Goal: Check status: Check status

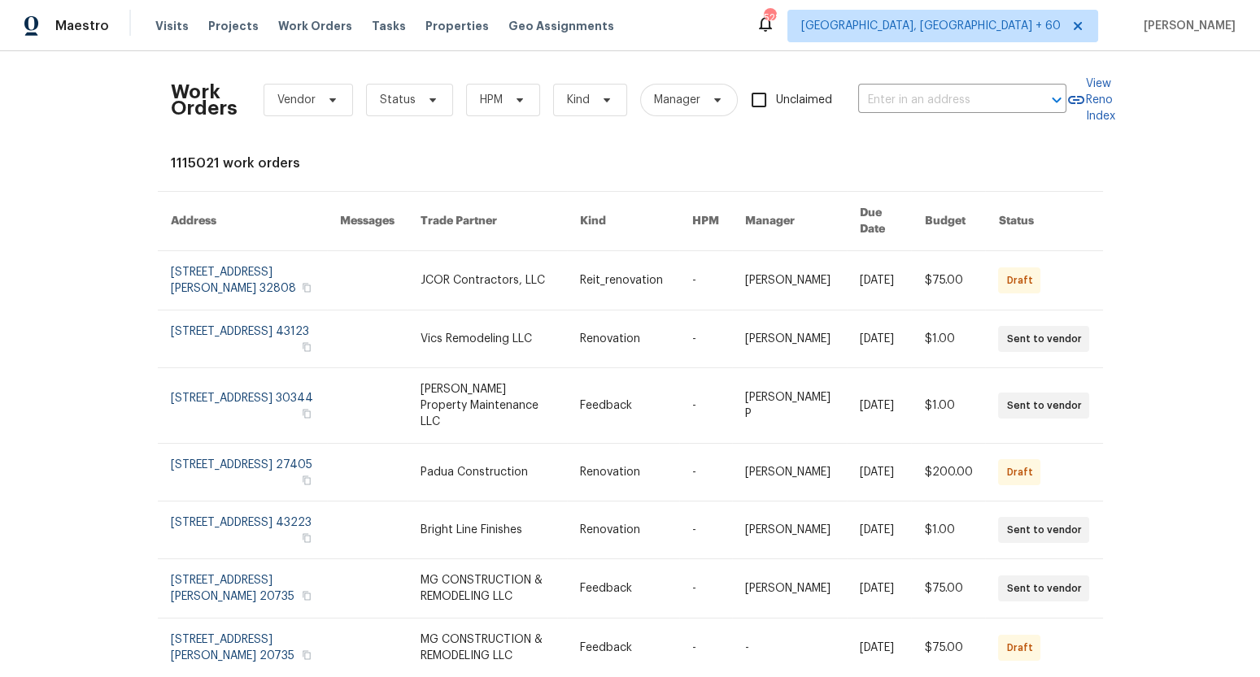
click at [301, 114] on span "Vendor" at bounding box center [308, 100] width 89 height 33
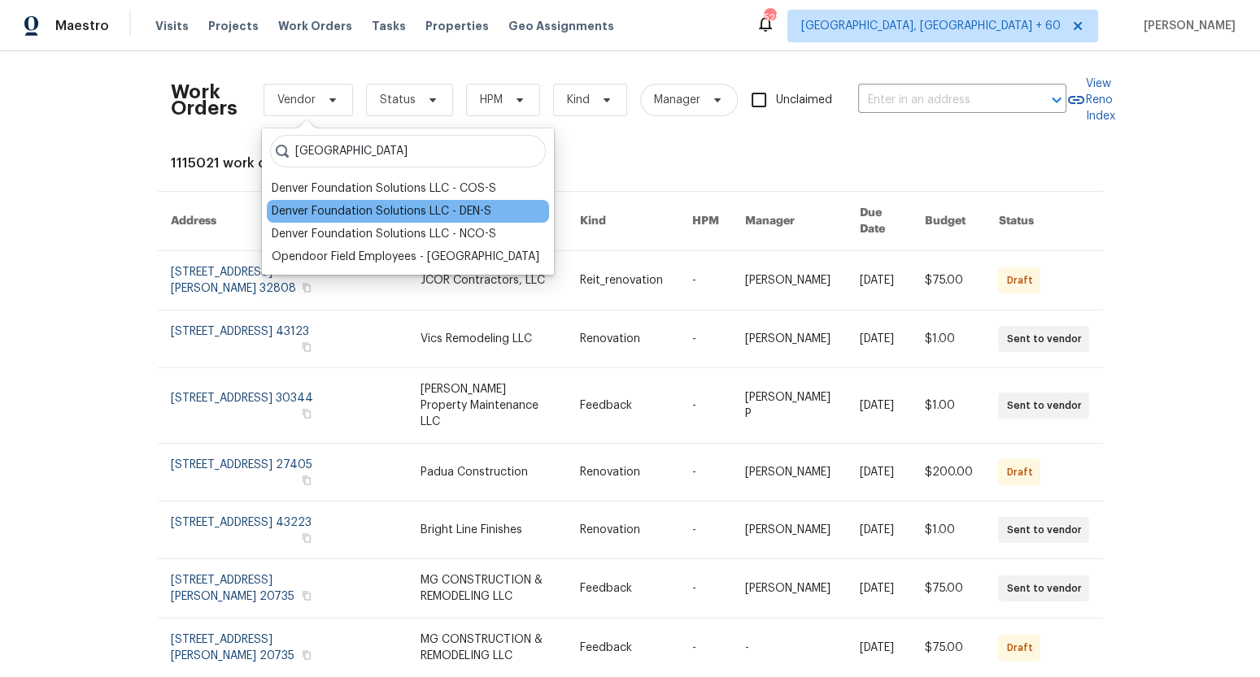
type input "[GEOGRAPHIC_DATA]"
click at [366, 210] on div "Denver Foundation Solutions LLC - DEN-S" at bounding box center [382, 211] width 220 height 16
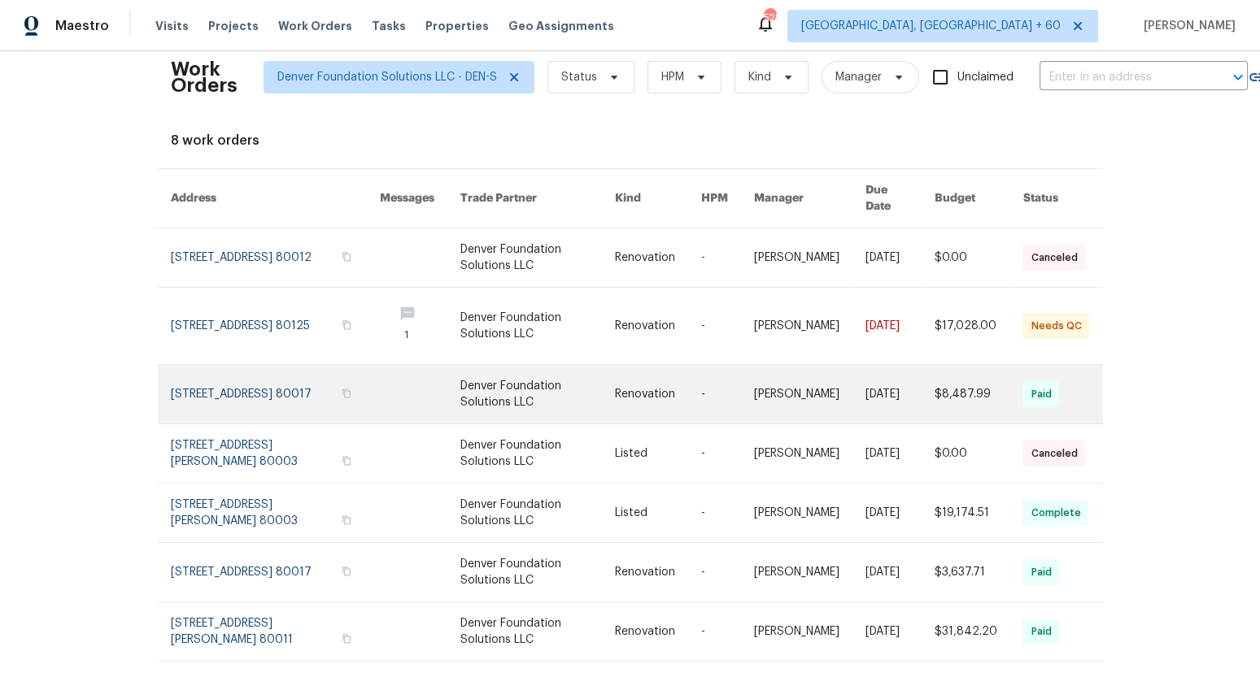
scroll to position [30, 0]
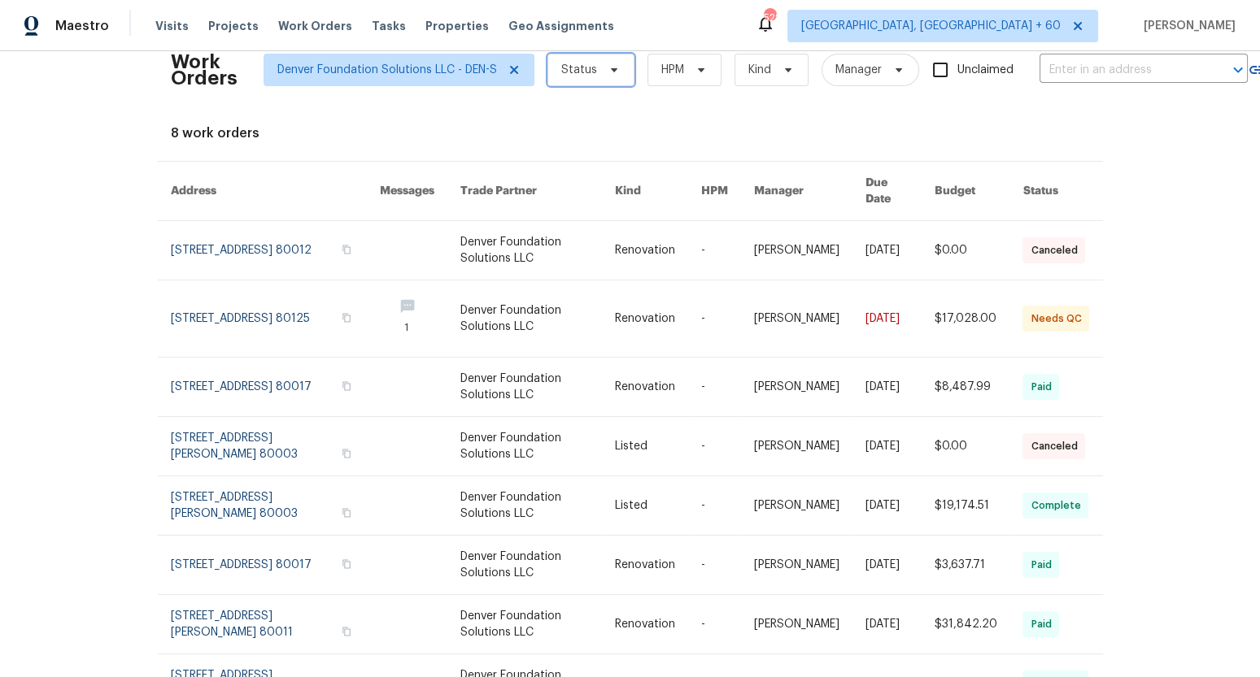
click at [586, 64] on span "Status" at bounding box center [579, 70] width 36 height 16
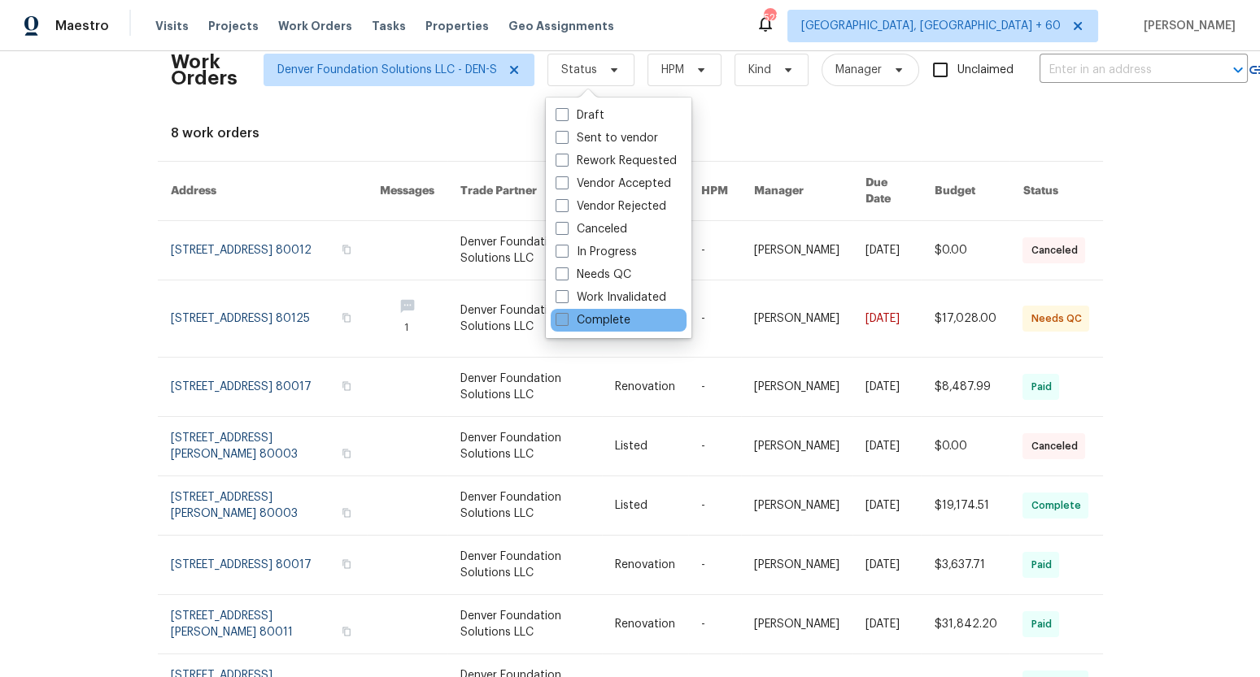
click at [562, 320] on span at bounding box center [562, 319] width 13 height 13
click at [562, 320] on input "Complete" at bounding box center [561, 317] width 11 height 11
checkbox input "true"
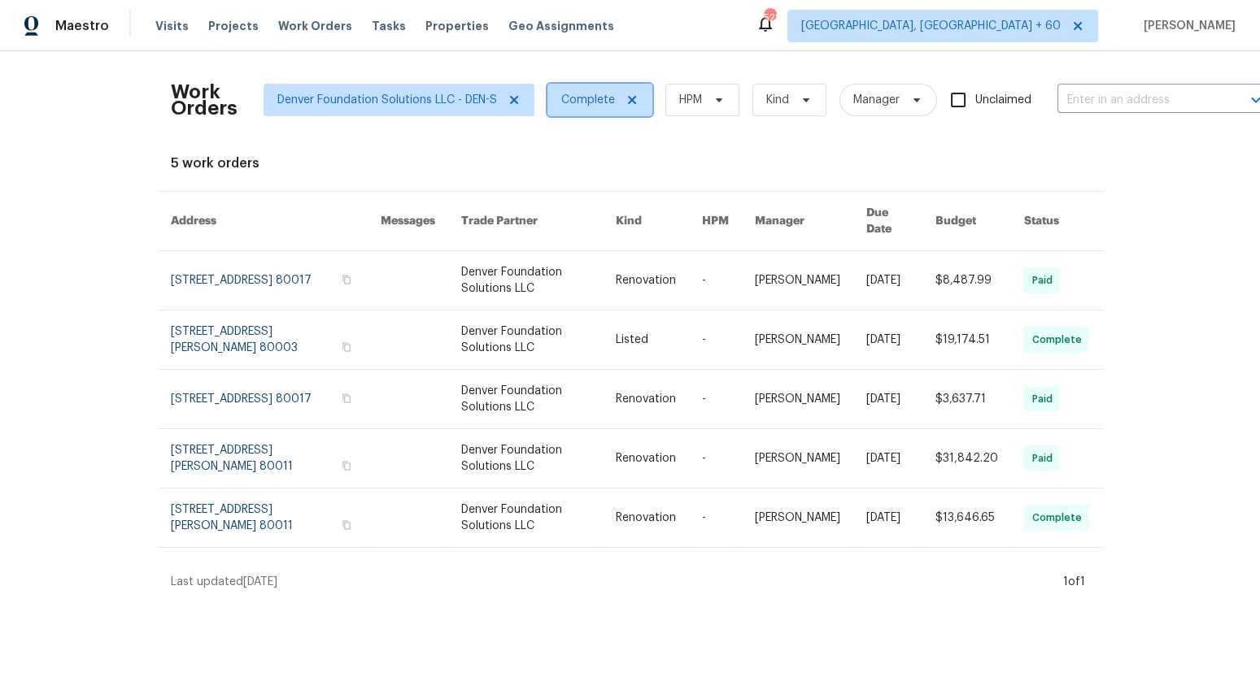
click at [589, 97] on span "Complete" at bounding box center [588, 100] width 54 height 16
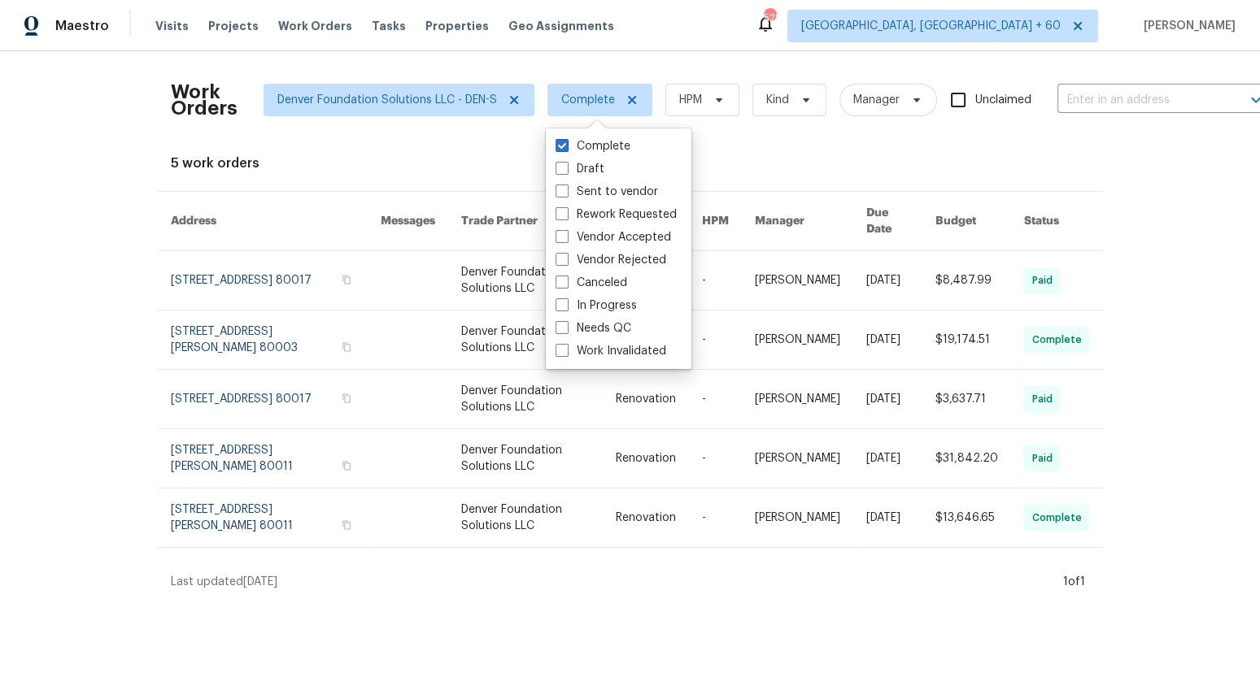
click at [807, 145] on div "Work Orders Denver Foundation Solutions LLC - DEN-S Complete HPM Kind Manager U…" at bounding box center [630, 327] width 919 height 526
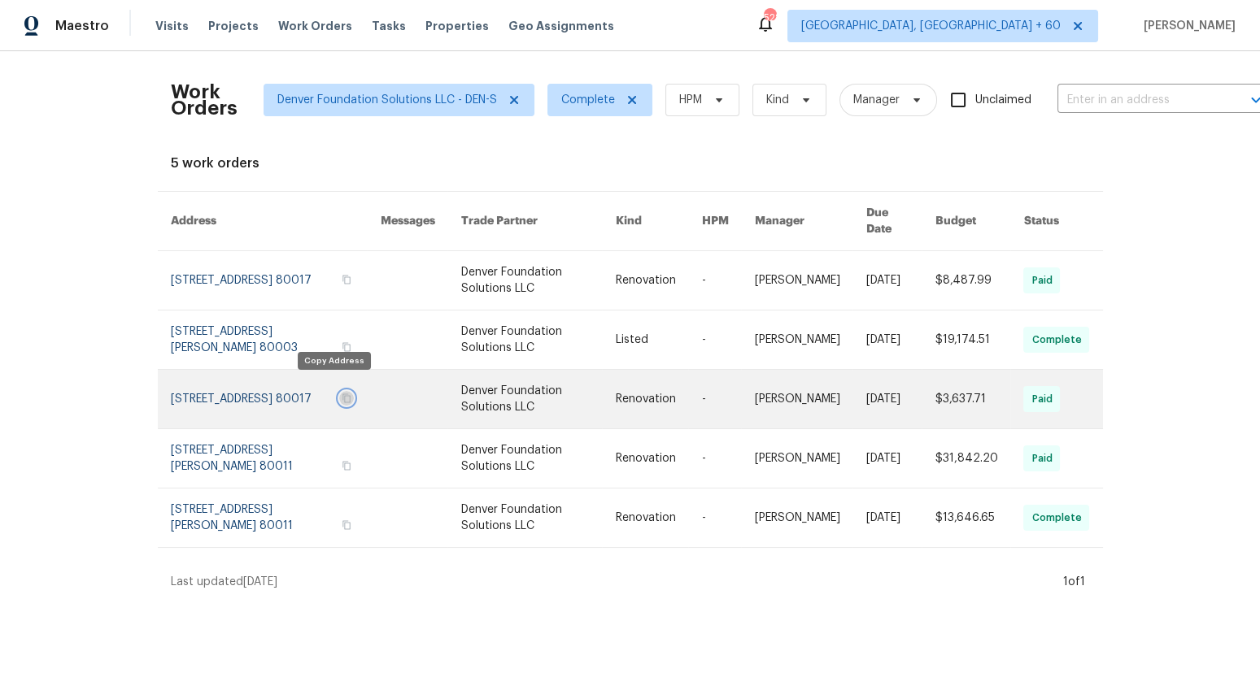
click at [342, 394] on icon "button" at bounding box center [347, 399] width 10 height 10
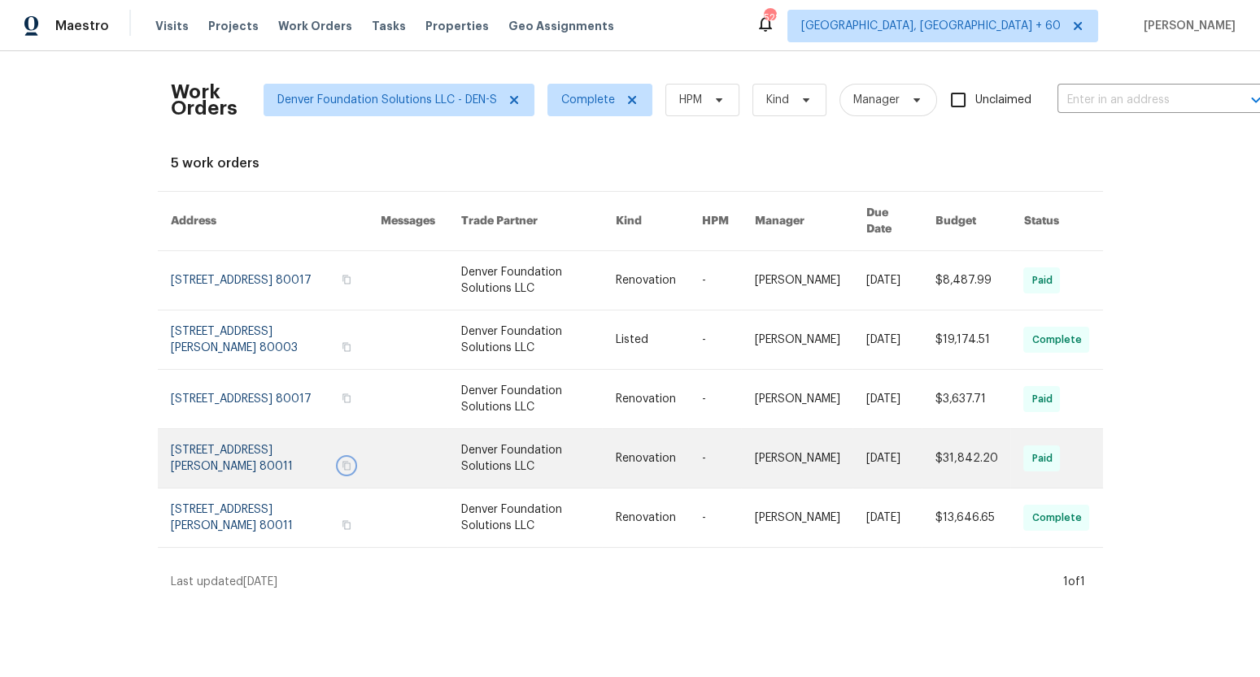
click at [342, 461] on icon "button" at bounding box center [347, 466] width 10 height 10
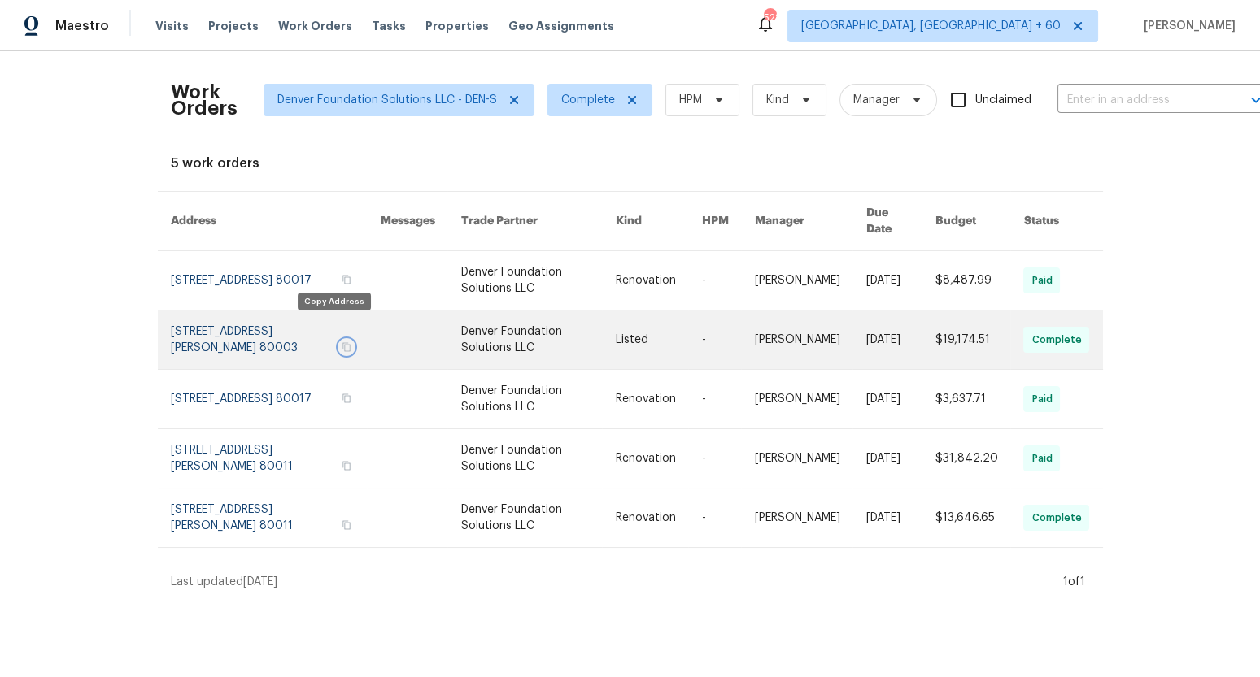
click at [342, 342] on icon "button" at bounding box center [347, 347] width 10 height 10
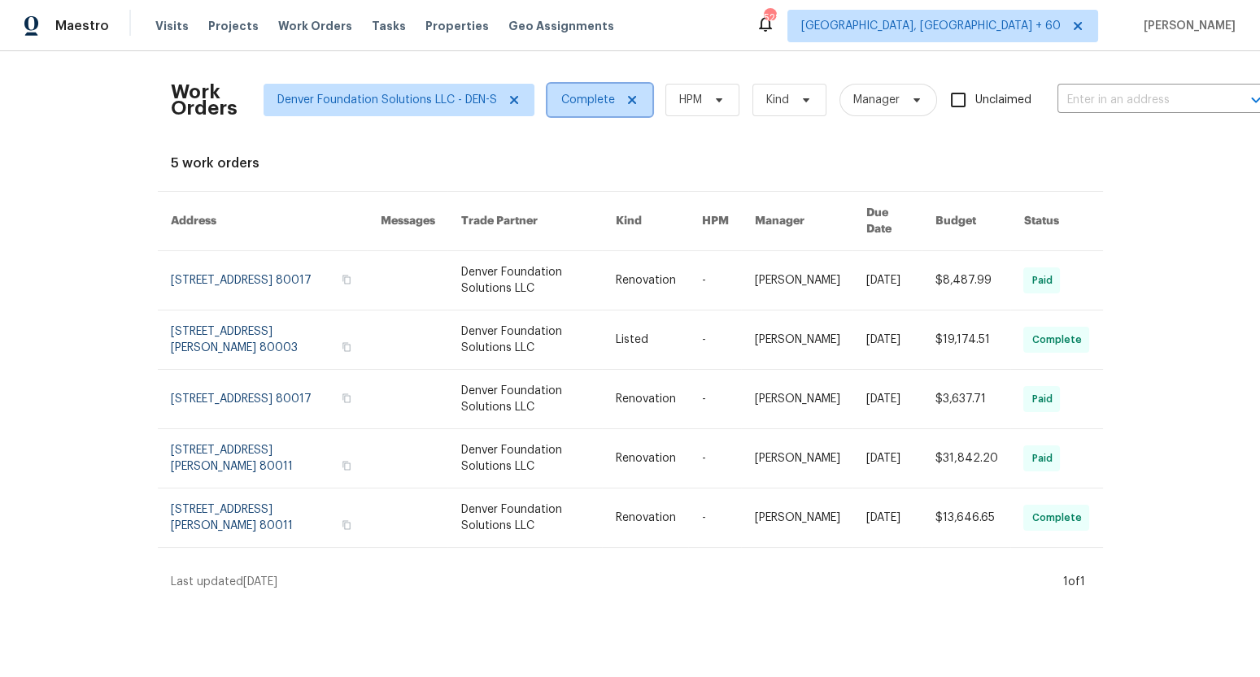
click at [595, 97] on span "Complete" at bounding box center [588, 100] width 54 height 16
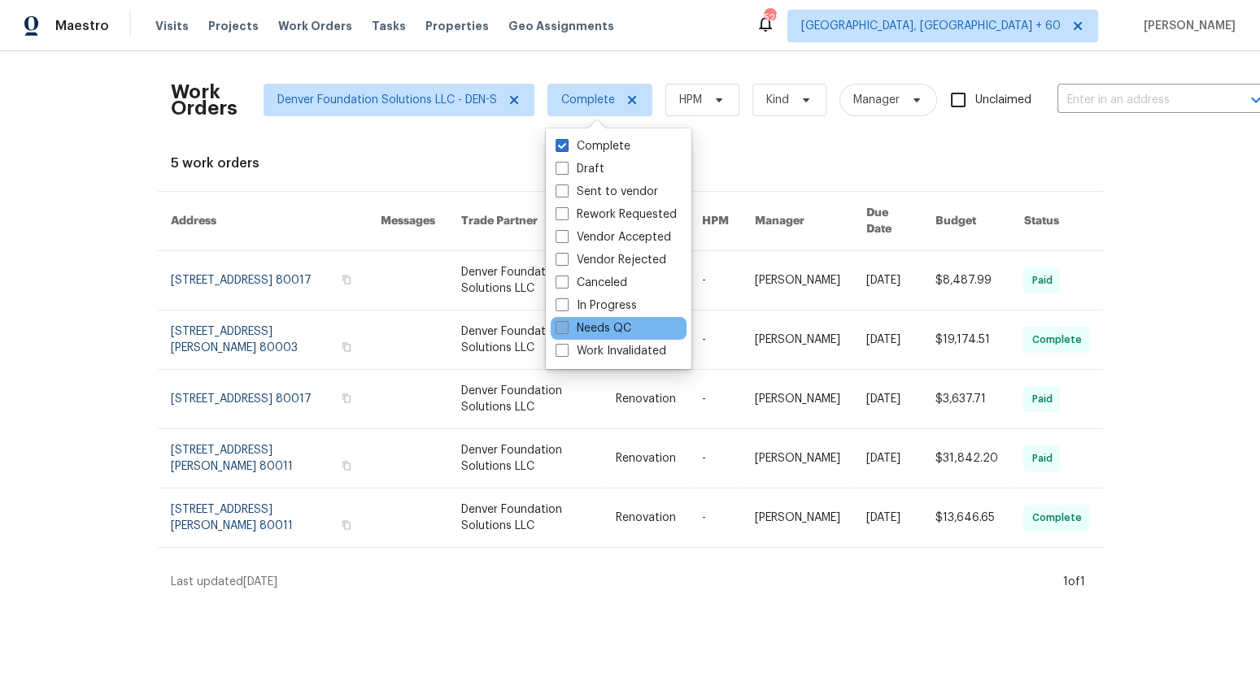
click at [580, 324] on label "Needs QC" at bounding box center [594, 328] width 76 height 16
click at [566, 324] on input "Needs QC" at bounding box center [561, 325] width 11 height 11
checkbox input "true"
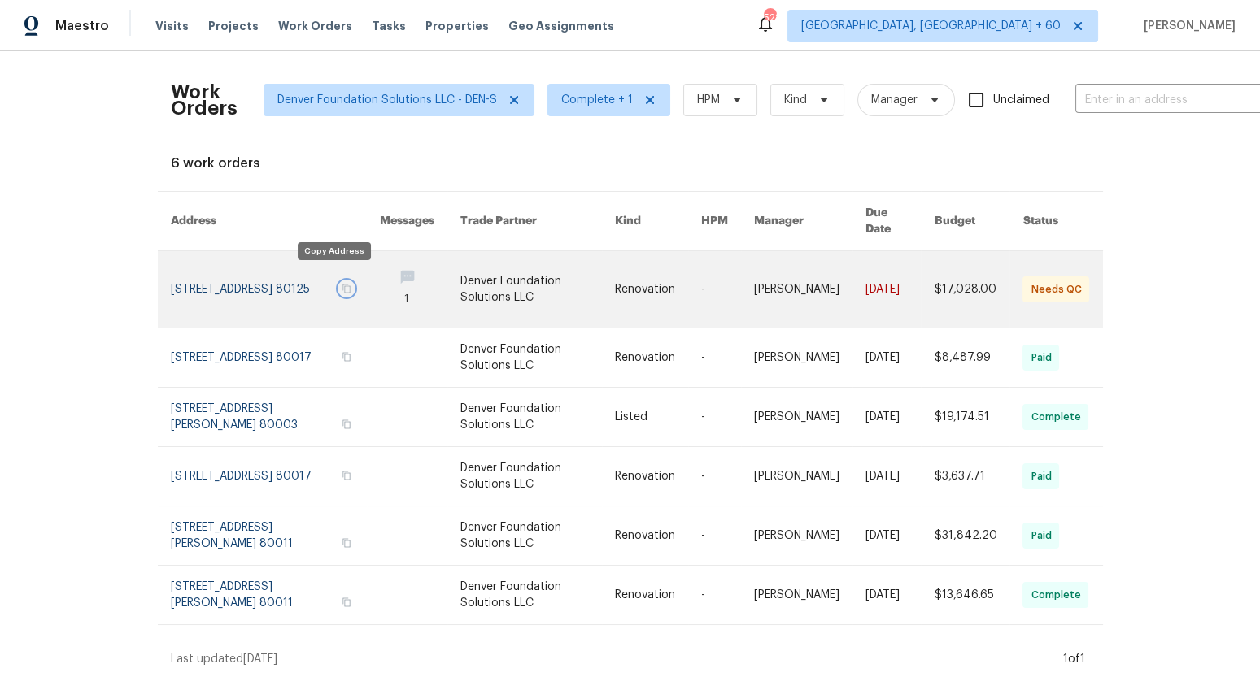
click at [342, 285] on icon "button" at bounding box center [346, 289] width 8 height 9
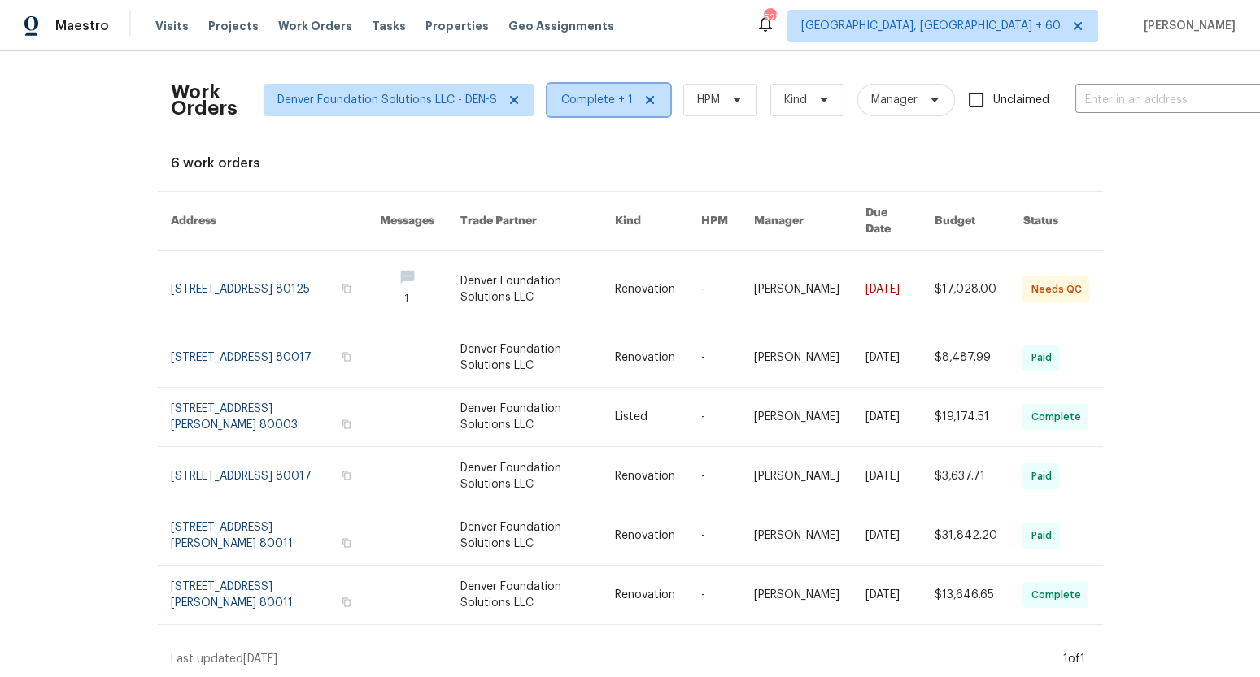
click at [645, 99] on icon at bounding box center [649, 100] width 8 height 8
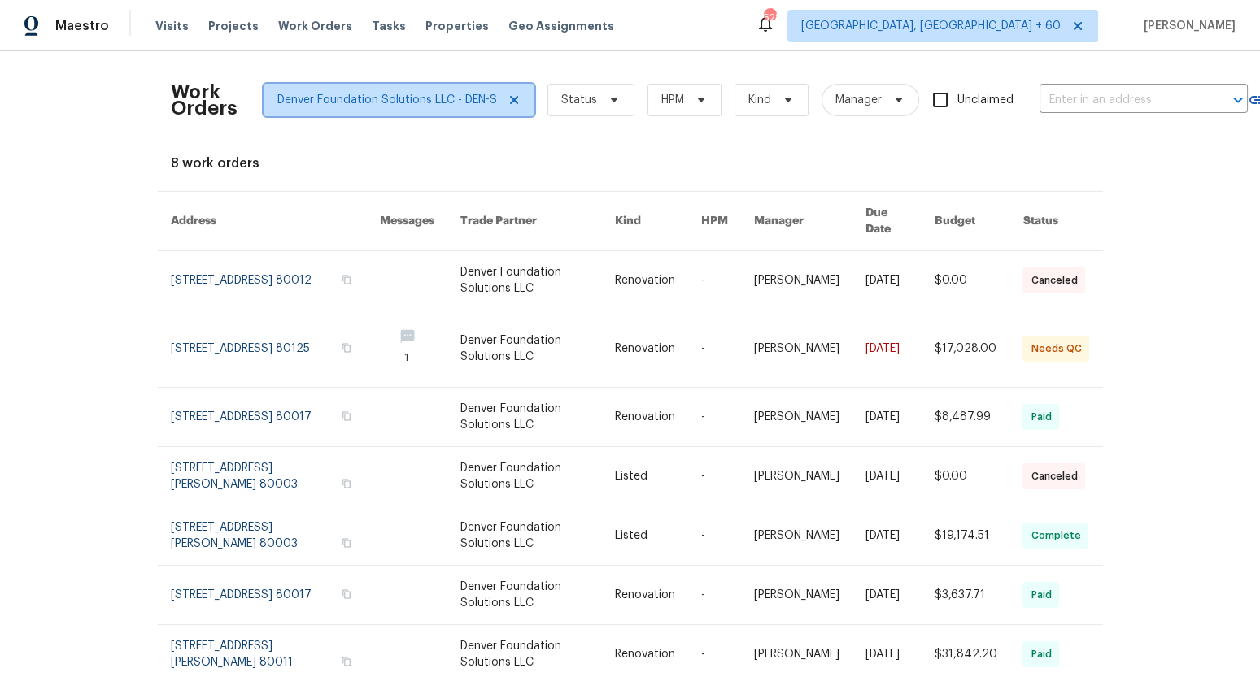
click at [513, 100] on icon at bounding box center [513, 100] width 8 height 8
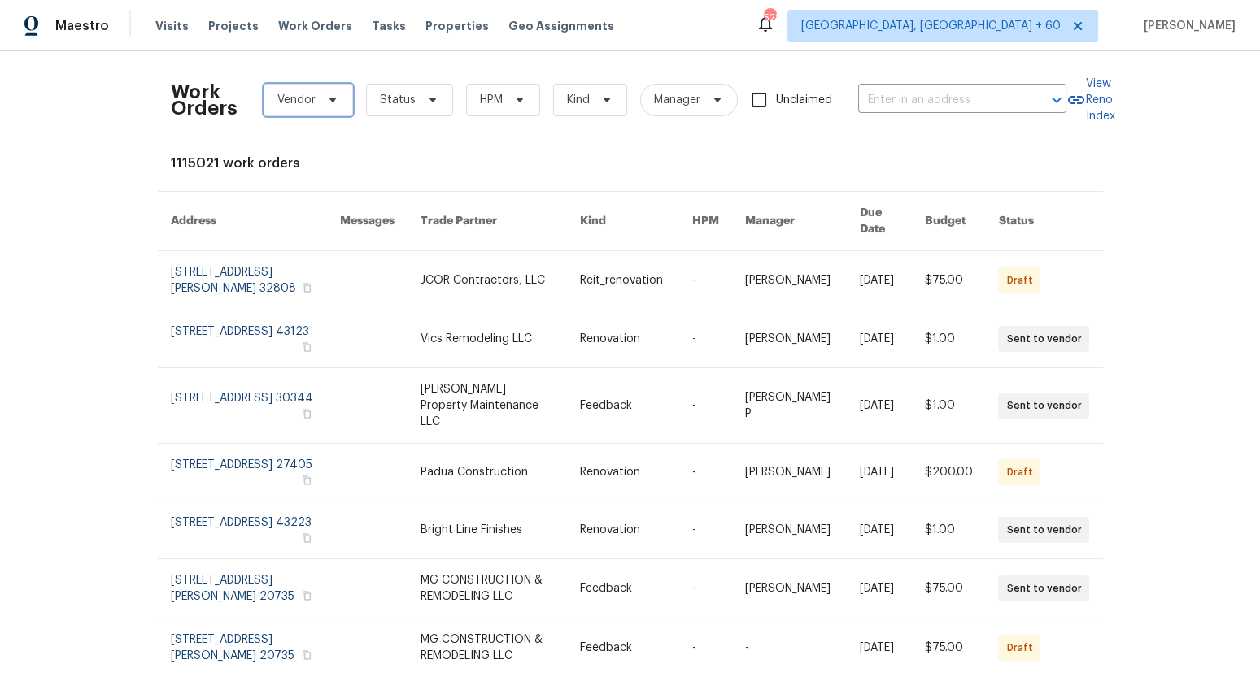
click at [326, 102] on icon at bounding box center [332, 100] width 13 height 13
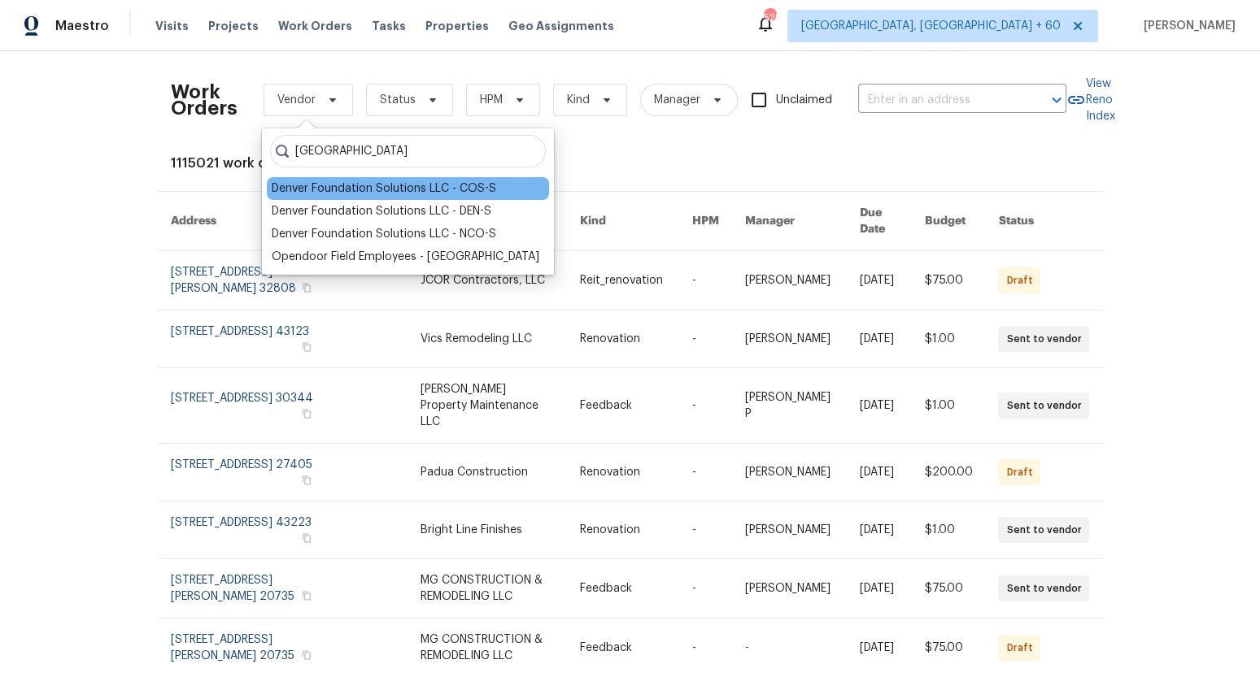
type input "[GEOGRAPHIC_DATA]"
click at [381, 184] on div "Denver Foundation Solutions LLC - COS-S" at bounding box center [384, 189] width 224 height 16
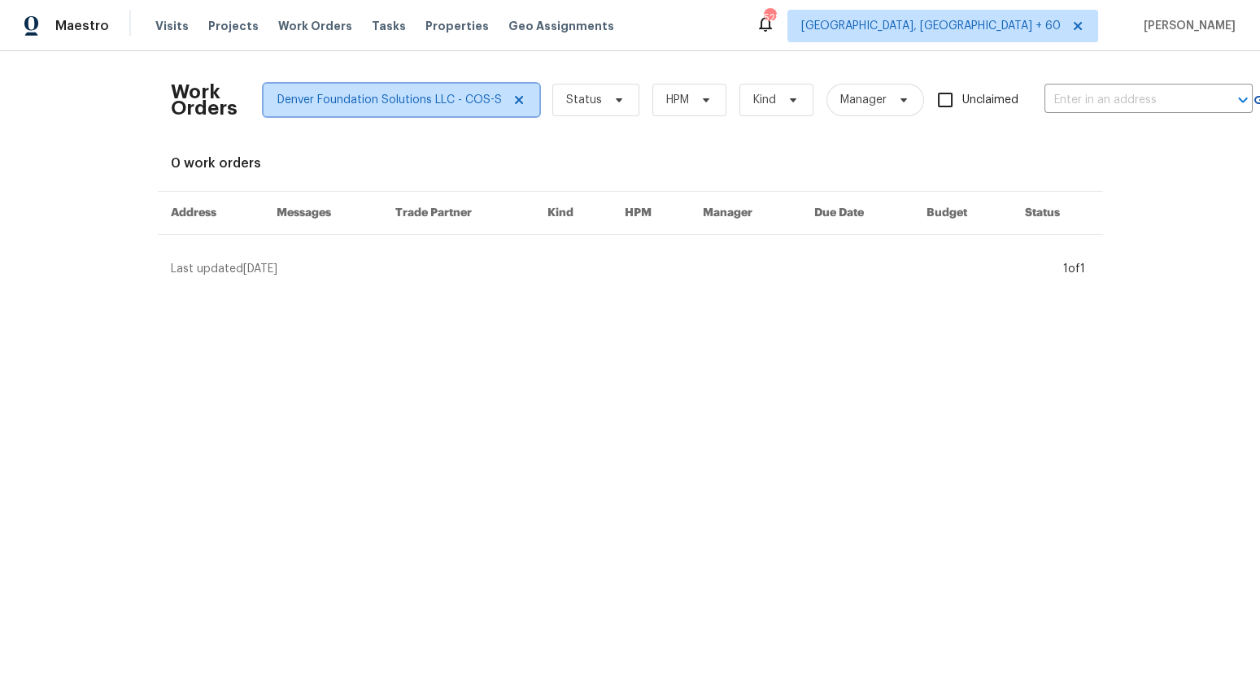
click at [518, 96] on icon at bounding box center [518, 100] width 8 height 8
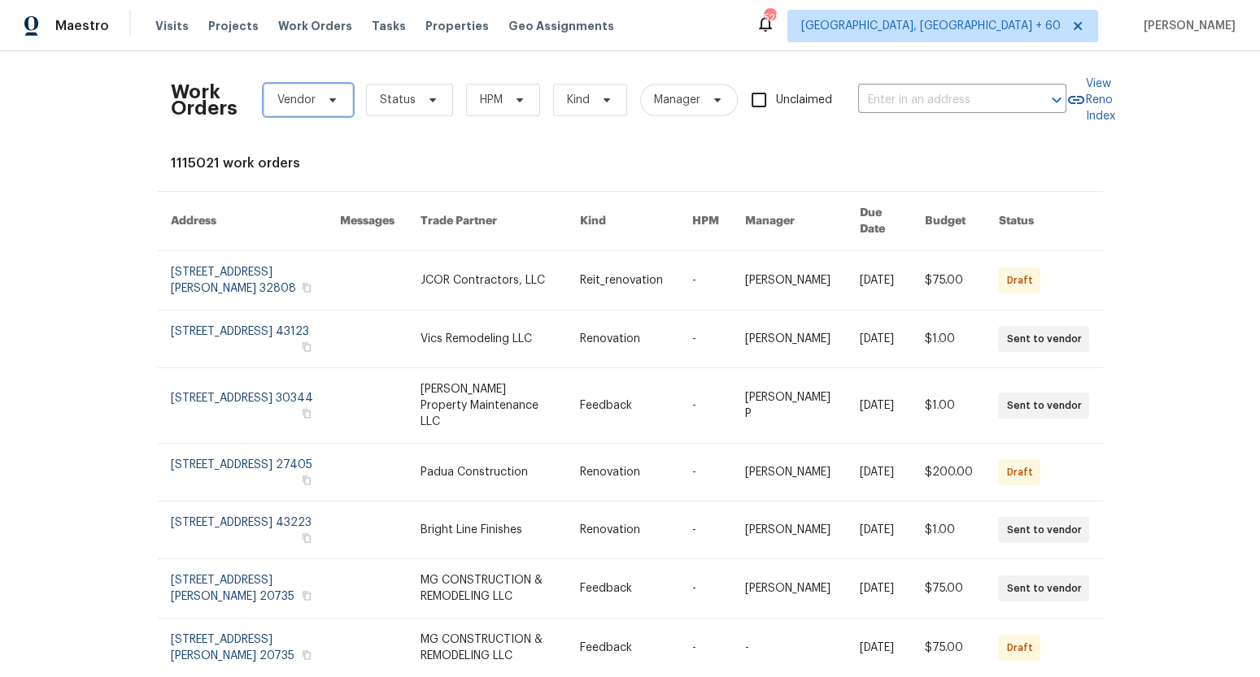
click at [322, 95] on span at bounding box center [330, 100] width 18 height 13
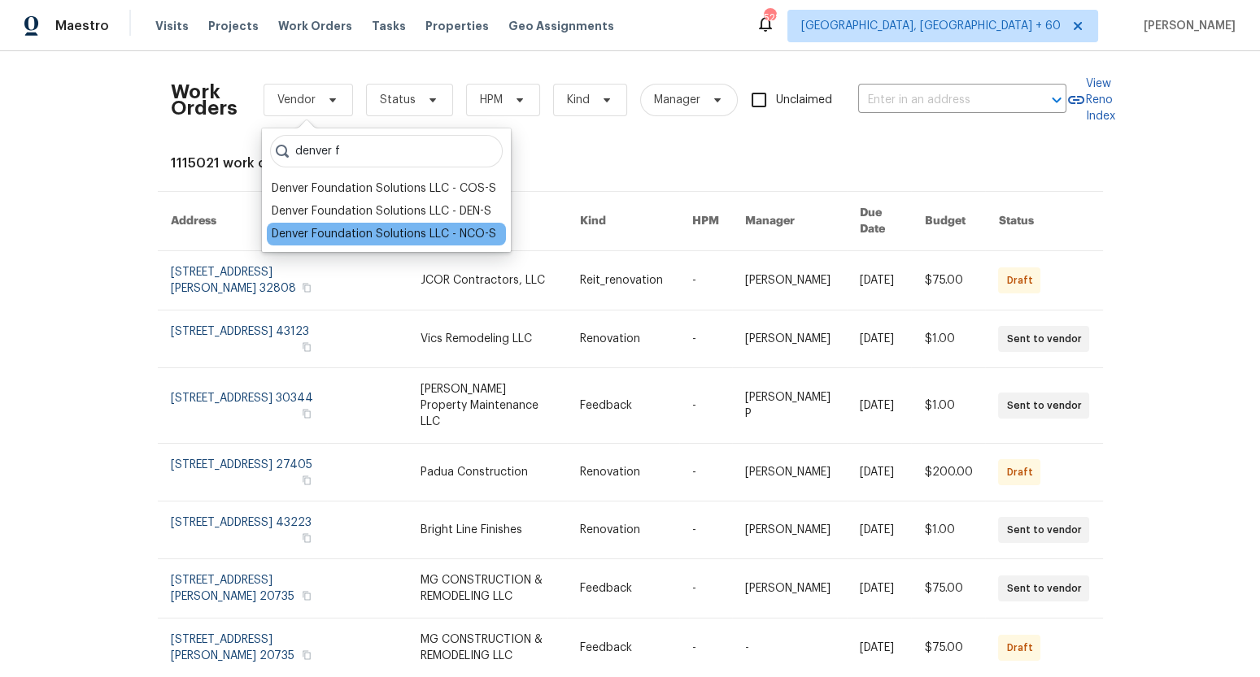
type input "denver f"
click at [381, 232] on div "Denver Foundation Solutions LLC - NCO-S" at bounding box center [384, 234] width 224 height 16
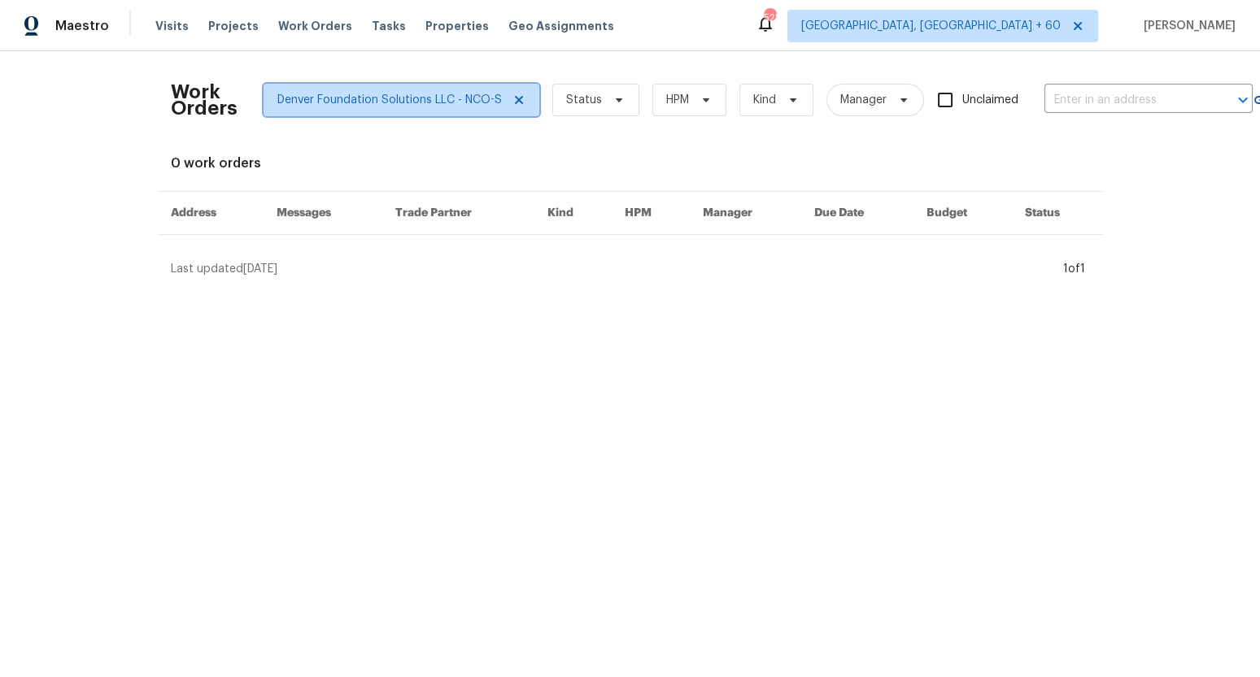
click at [518, 95] on icon at bounding box center [518, 100] width 13 height 13
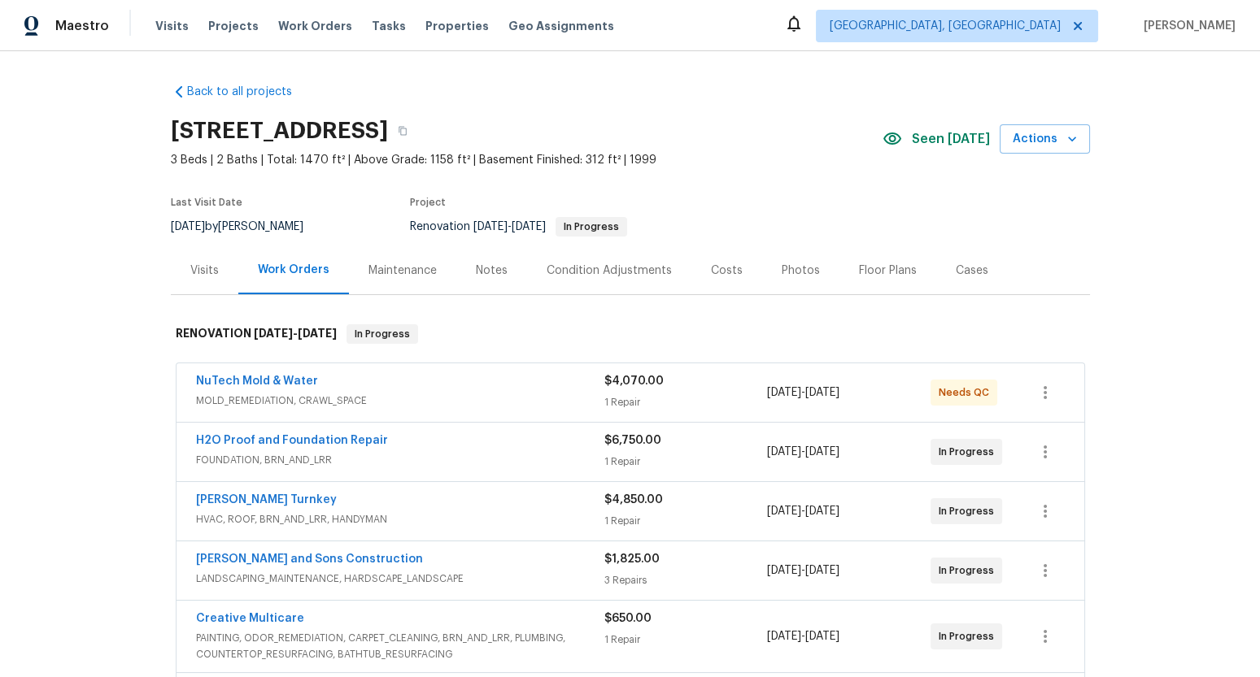
scroll to position [340, 0]
